Goal: Communication & Community: Share content

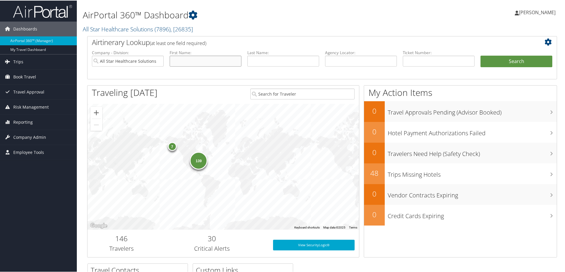
click at [187, 62] on input "text" at bounding box center [206, 60] width 72 height 11
type input "[PERSON_NAME]"
click at [513, 61] on button "Search" at bounding box center [517, 61] width 72 height 12
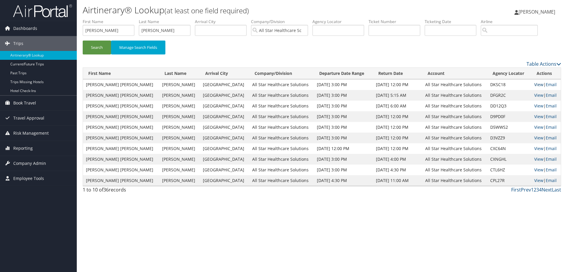
click at [537, 84] on link "View" at bounding box center [539, 85] width 9 height 6
click at [548, 85] on link "Email" at bounding box center [551, 85] width 11 height 6
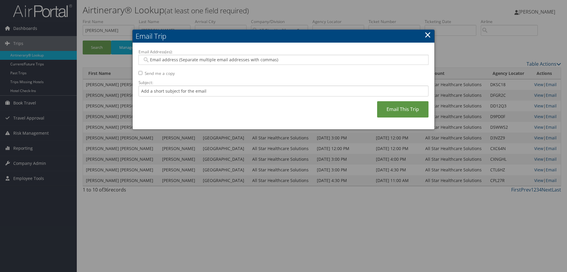
click at [432, 35] on h2 "Email Trip" at bounding box center [284, 36] width 302 height 13
click at [428, 34] on link "×" at bounding box center [428, 35] width 7 height 12
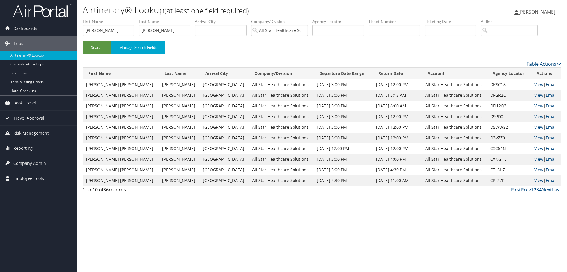
click at [552, 85] on link "Email" at bounding box center [551, 85] width 11 height 6
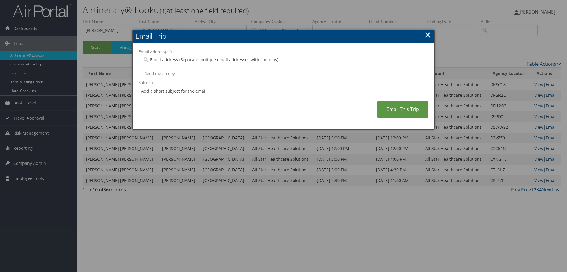
click at [191, 59] on input "Email Address(es):" at bounding box center [283, 60] width 282 height 6
type input "travel"
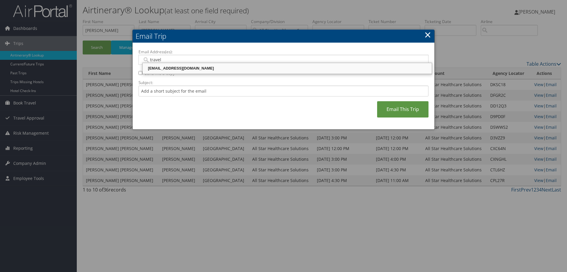
click at [195, 69] on div "travel@asrlocums.com" at bounding box center [288, 68] width 288 height 6
type input "travel@asrlocums.com"
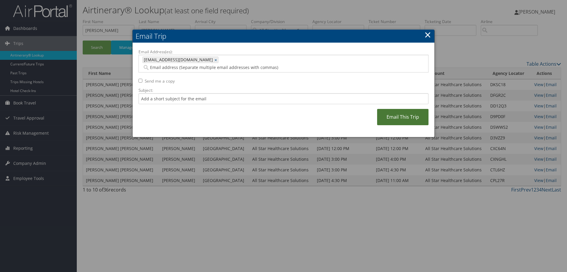
click at [402, 110] on link "Email This Trip" at bounding box center [402, 117] width 51 height 16
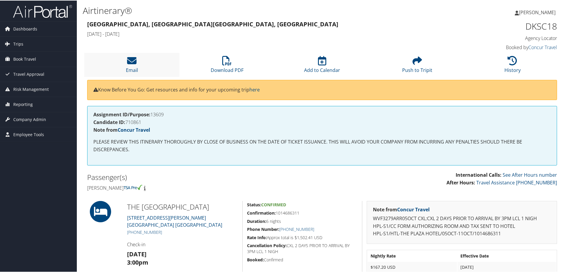
click at [138, 63] on li "Email" at bounding box center [131, 64] width 95 height 24
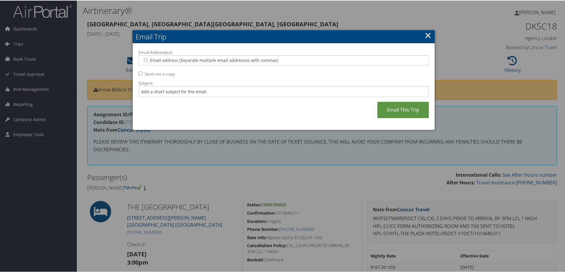
click at [431, 35] on h2 "Email Trip" at bounding box center [284, 36] width 302 height 13
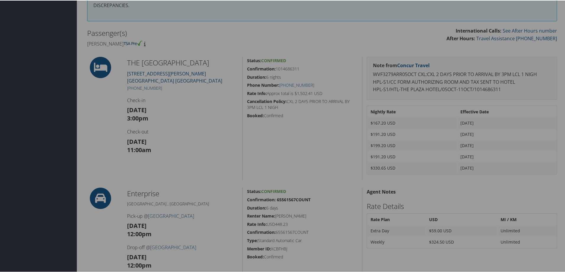
scroll to position [59, 0]
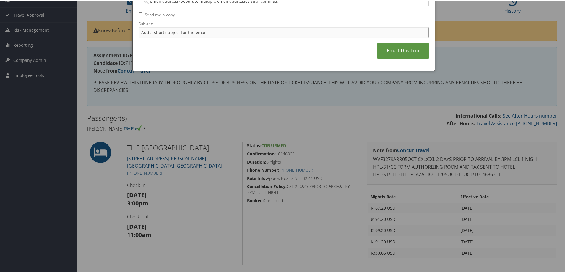
click at [194, 28] on input "Subject:" at bounding box center [284, 31] width 290 height 11
type input "travel@asrlocums.com"
click at [403, 53] on link "Email This Trip" at bounding box center [402, 50] width 51 height 16
